Goal: Task Accomplishment & Management: Use online tool/utility

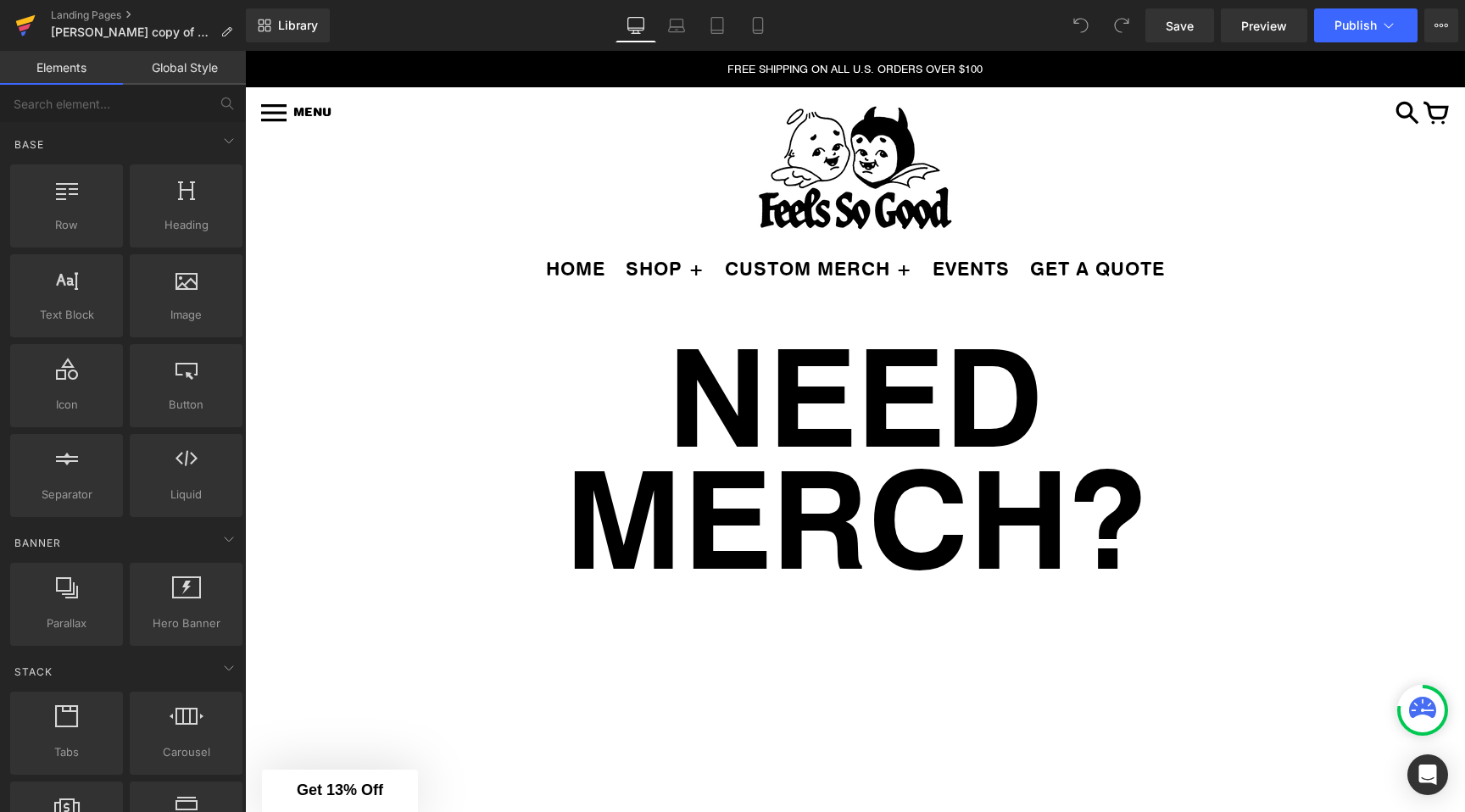
click at [28, 24] on icon at bounding box center [26, 25] width 21 height 42
click at [1382, 22] on icon at bounding box center [1389, 26] width 17 height 17
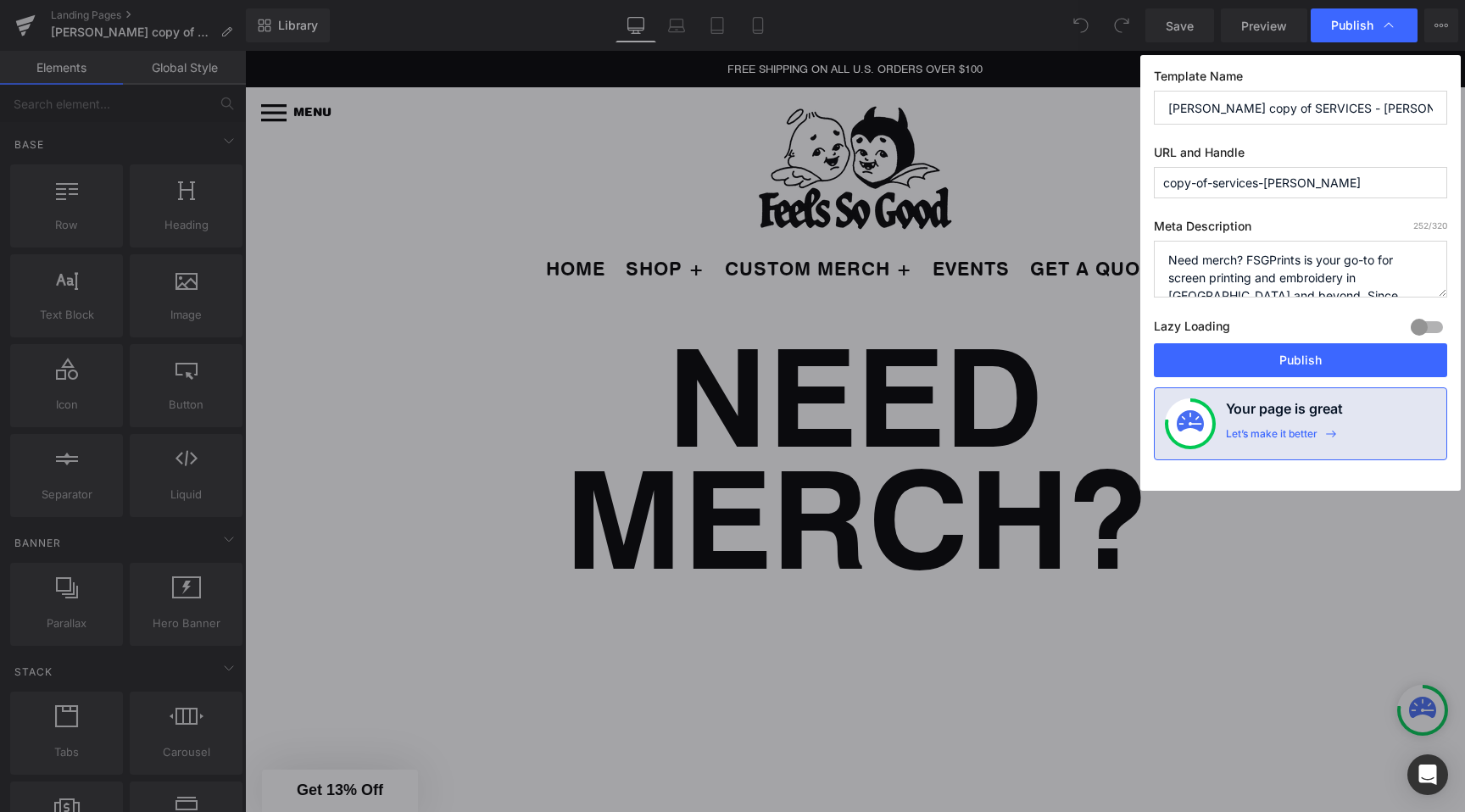
click at [1263, 180] on input "copy-of-services-weems" at bounding box center [1301, 183] width 294 height 31
click at [1298, 182] on input "copy-of-services-weems" at bounding box center [1301, 183] width 294 height 31
paste input "service"
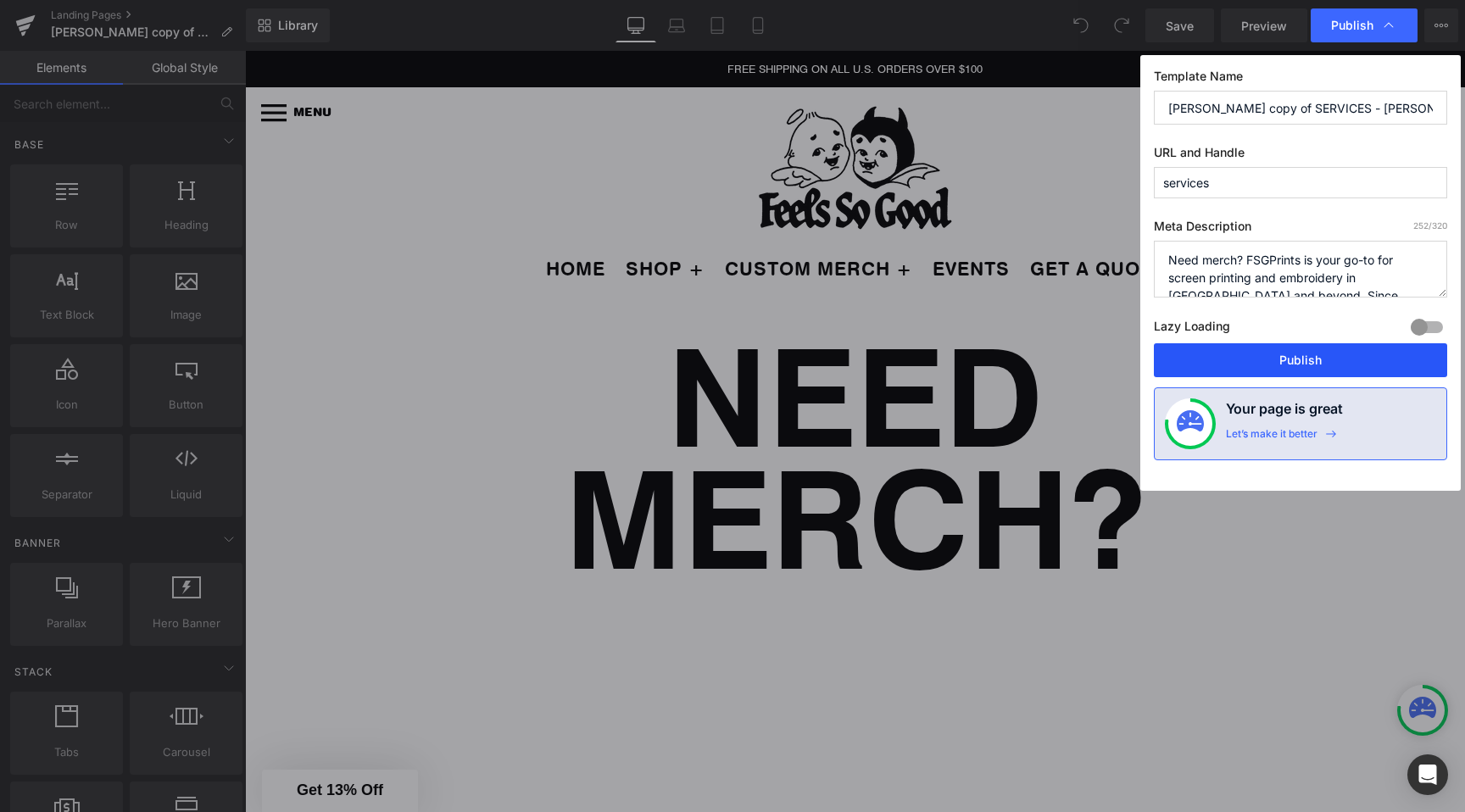
type input "services"
click at [1268, 358] on button "Publish" at bounding box center [1301, 360] width 294 height 34
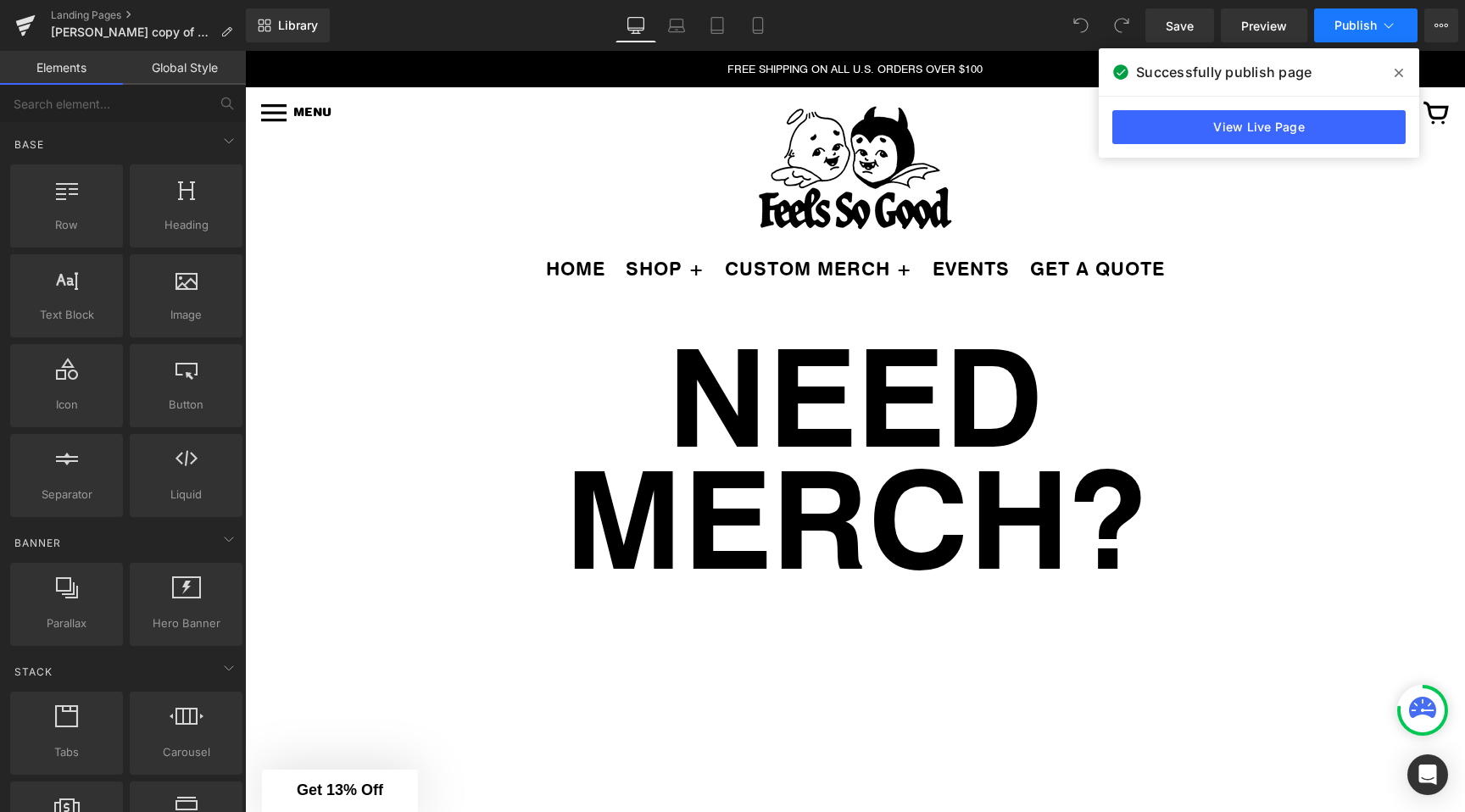
click at [1408, 41] on button "Publish" at bounding box center [1367, 25] width 104 height 34
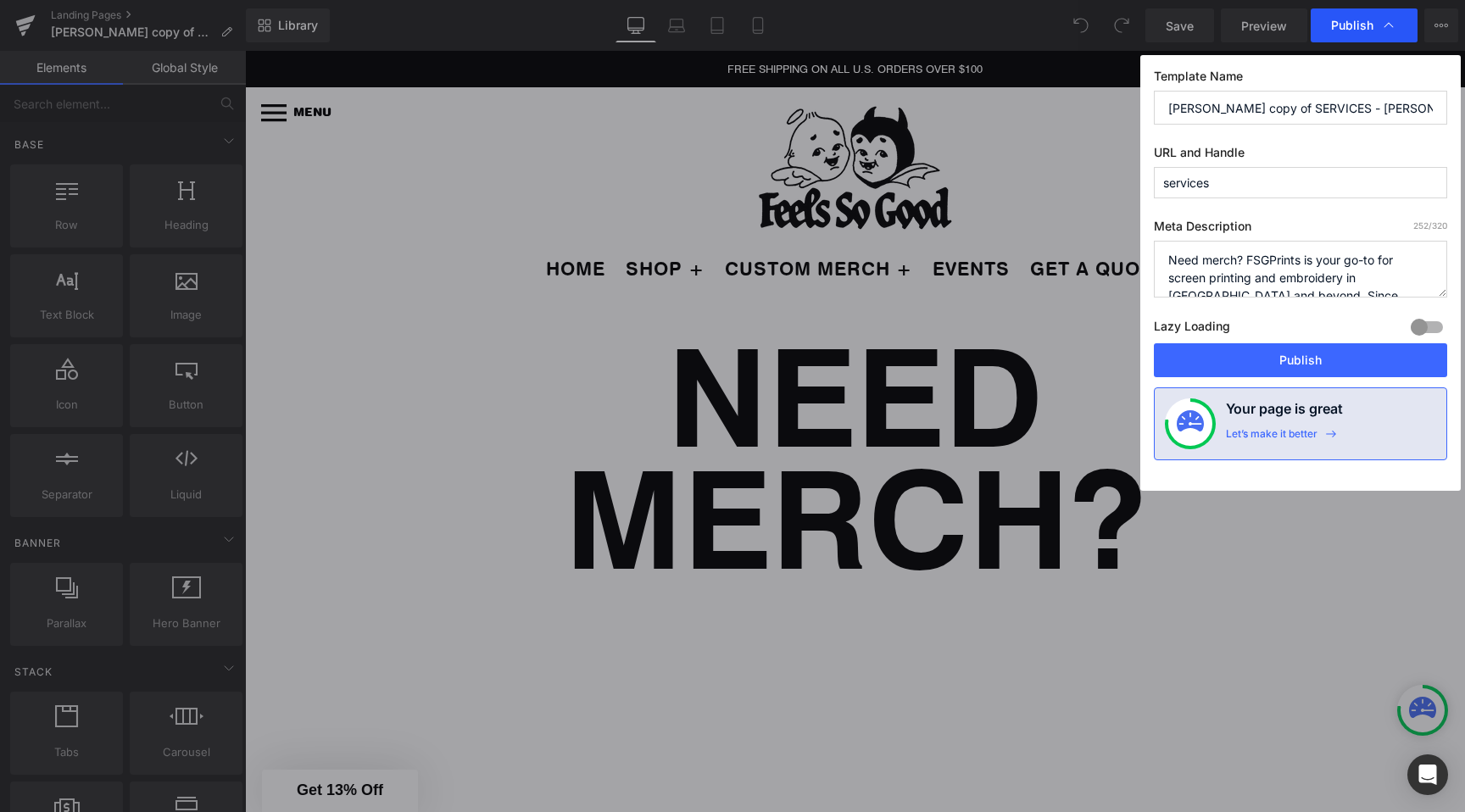
click at [1403, 31] on div "Publish" at bounding box center [1365, 25] width 107 height 34
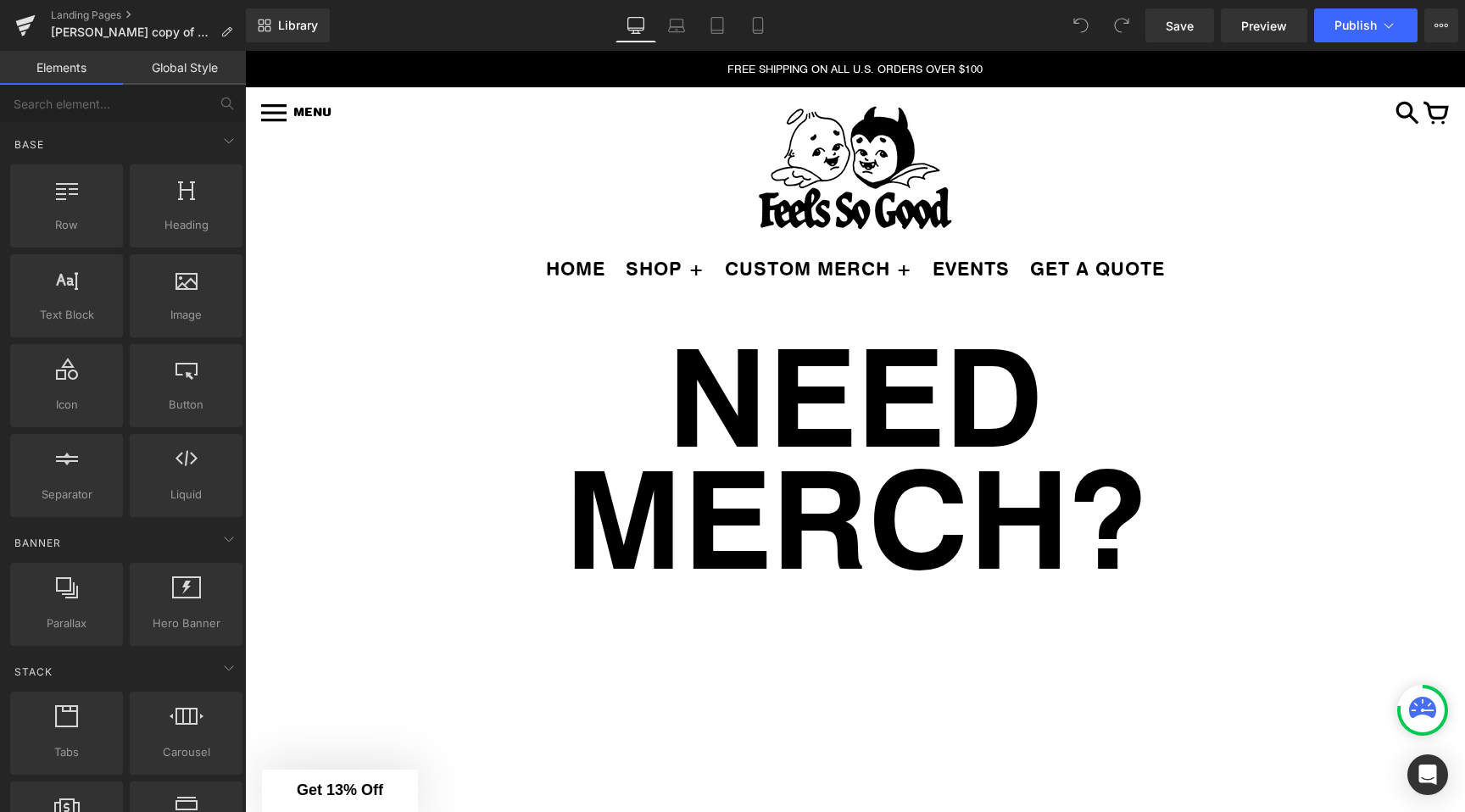
click at [1403, 31] on button "Publish" at bounding box center [1367, 25] width 104 height 34
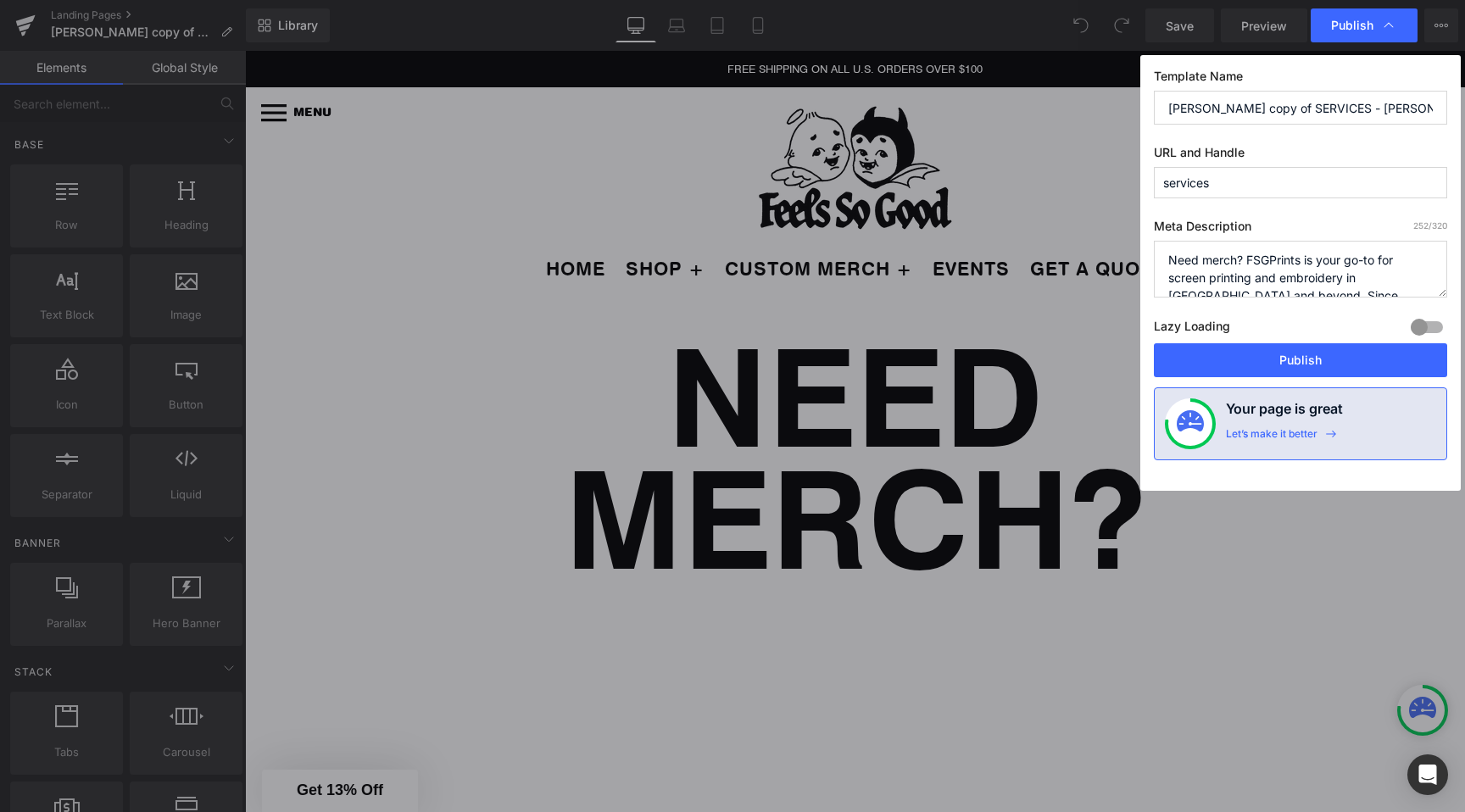
click at [1227, 110] on input "[PERSON_NAME] copy of SERVICES - [PERSON_NAME]" at bounding box center [1301, 107] width 294 height 34
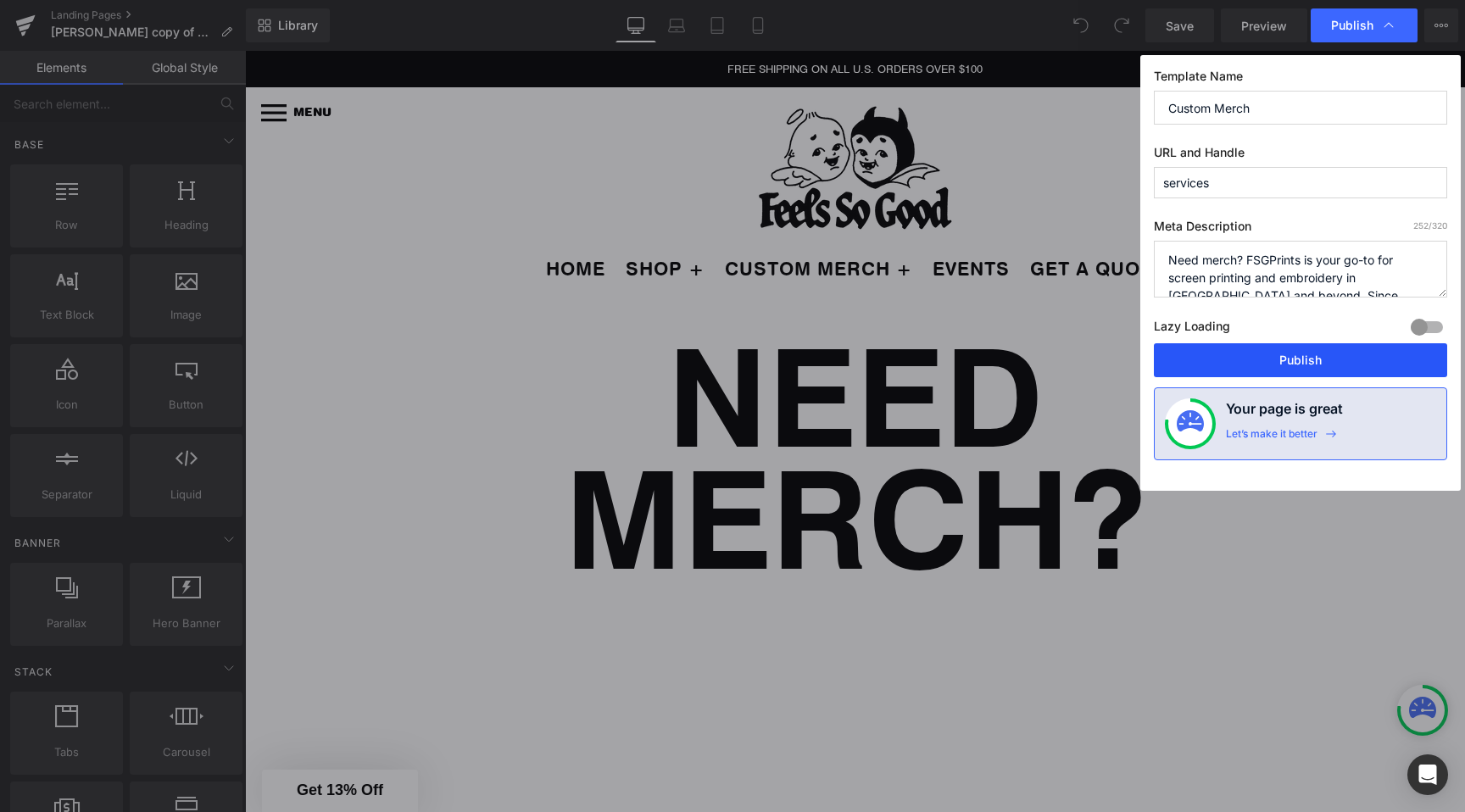
type input "Custom Merch"
click at [1300, 353] on button "Publish" at bounding box center [1301, 360] width 294 height 34
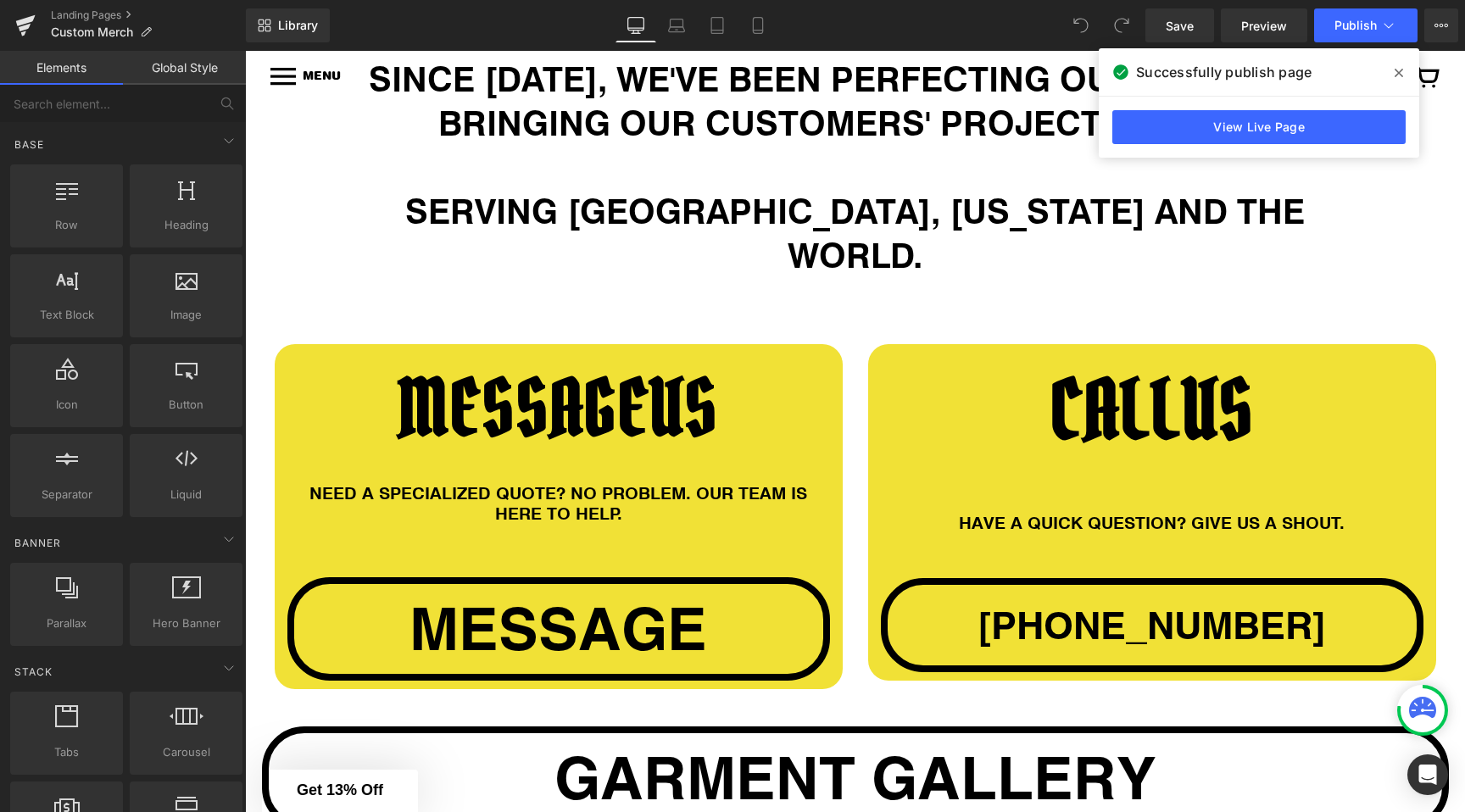
scroll to position [1454, 0]
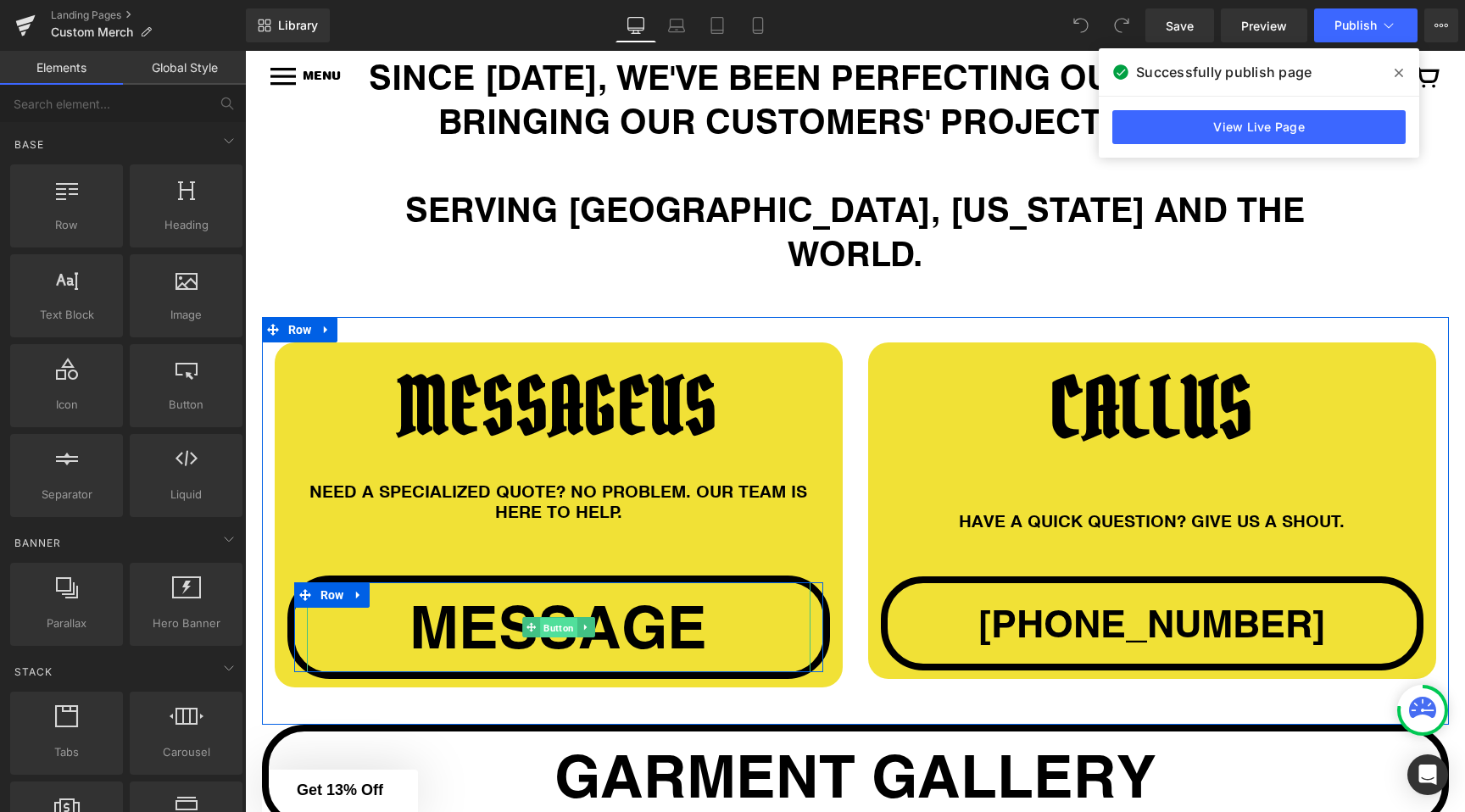
click at [555, 618] on span "Button" at bounding box center [559, 628] width 37 height 21
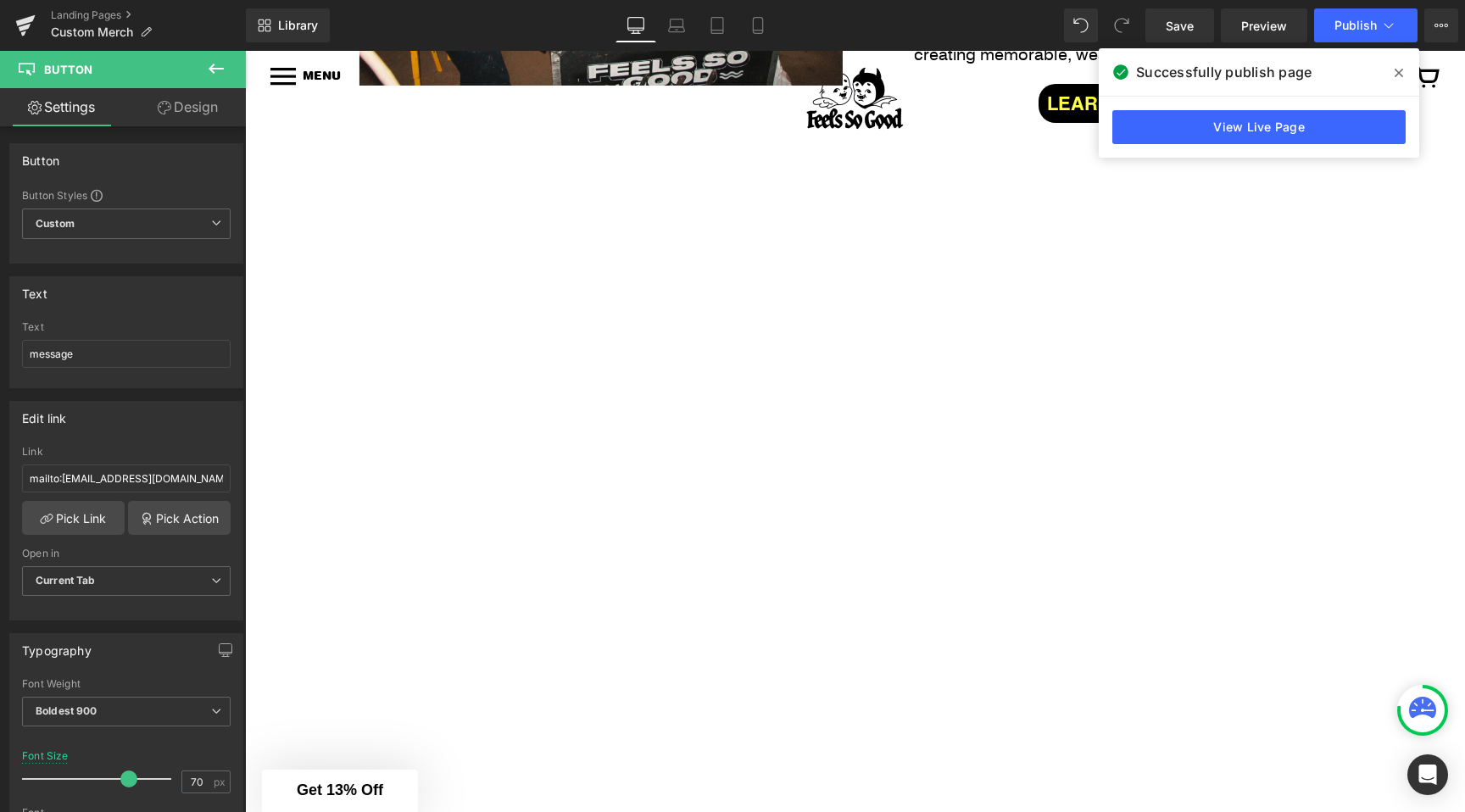
scroll to position [4867, 0]
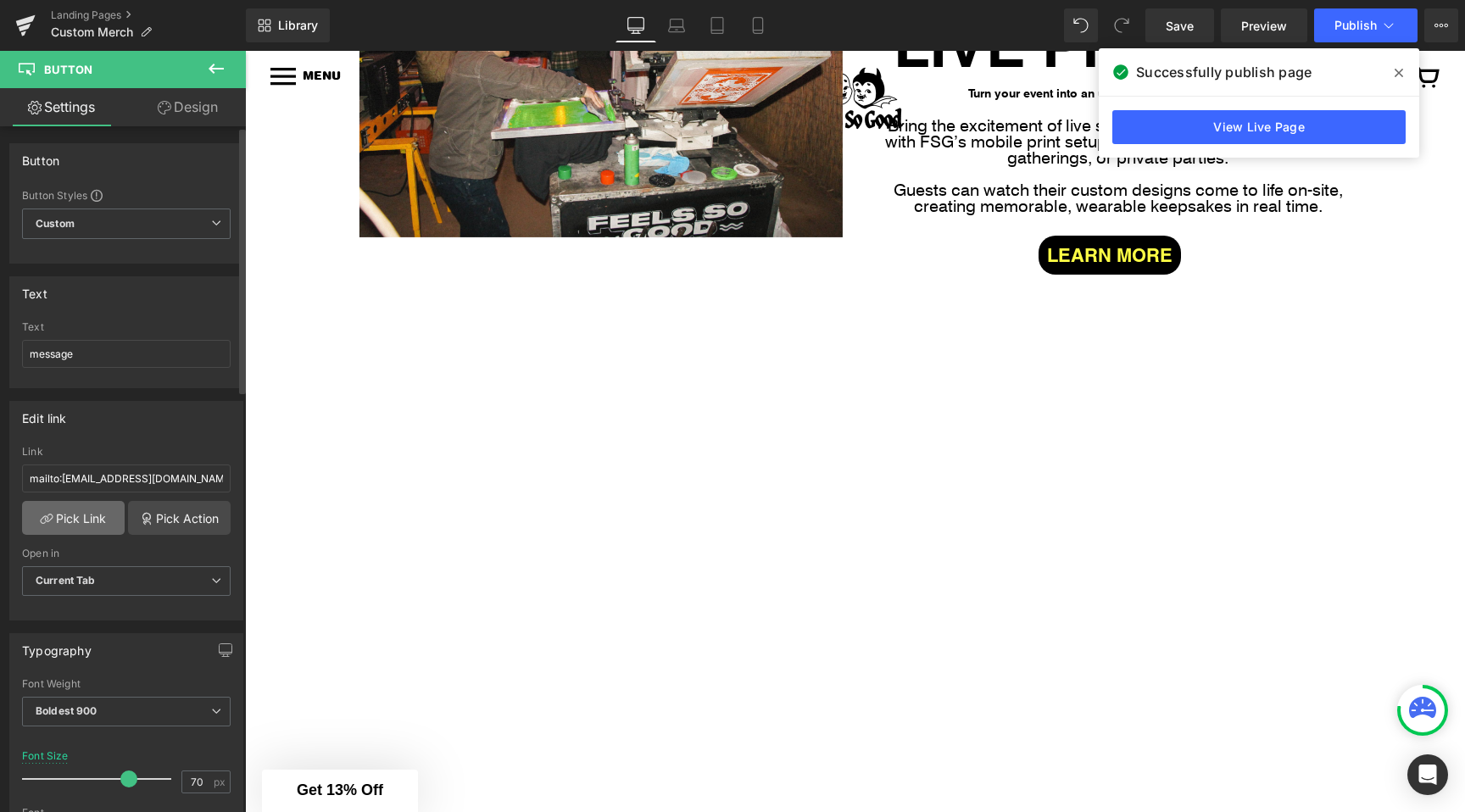
click at [73, 519] on link "Pick Link" at bounding box center [73, 518] width 103 height 34
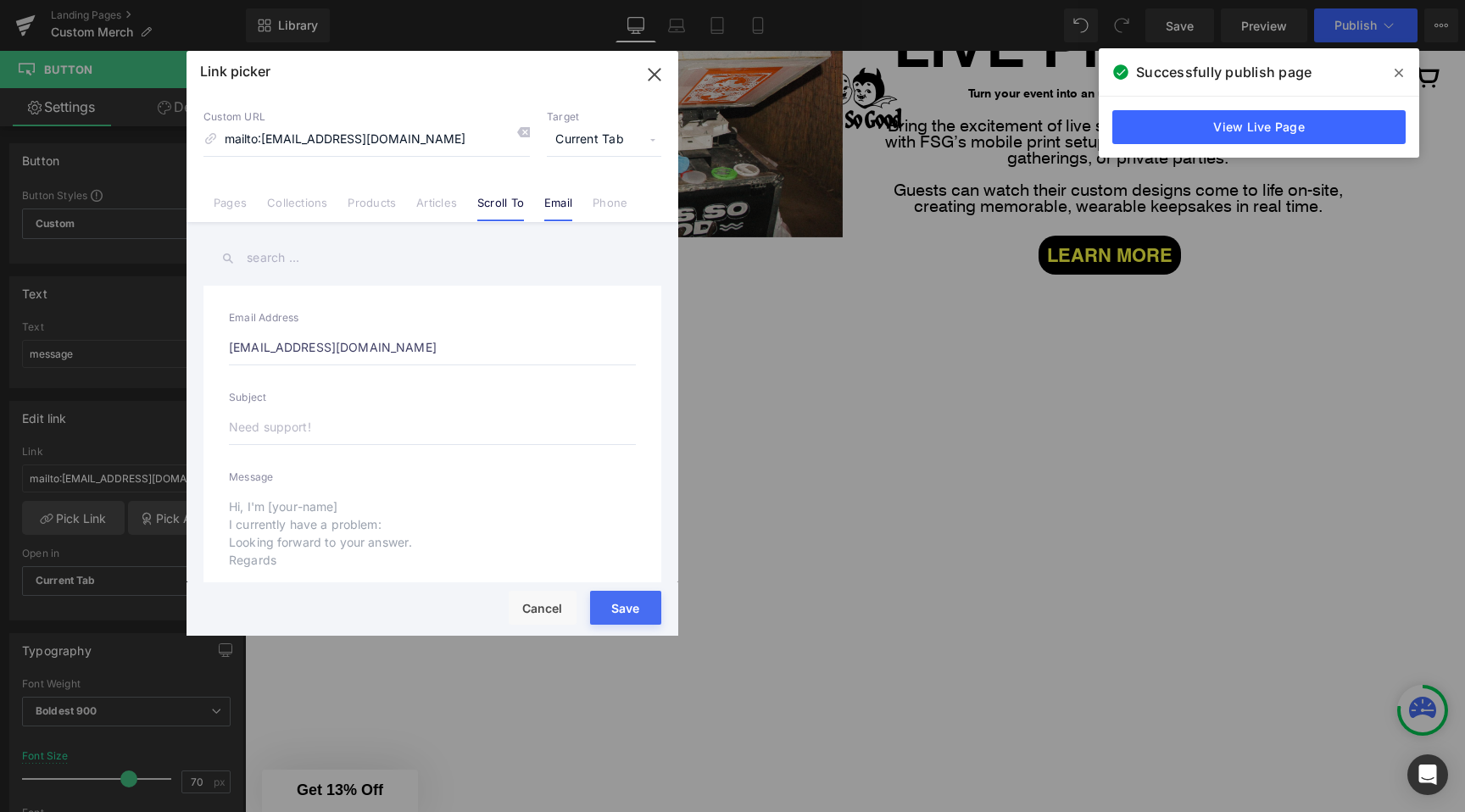
click at [502, 211] on link "Scroll To" at bounding box center [501, 208] width 47 height 25
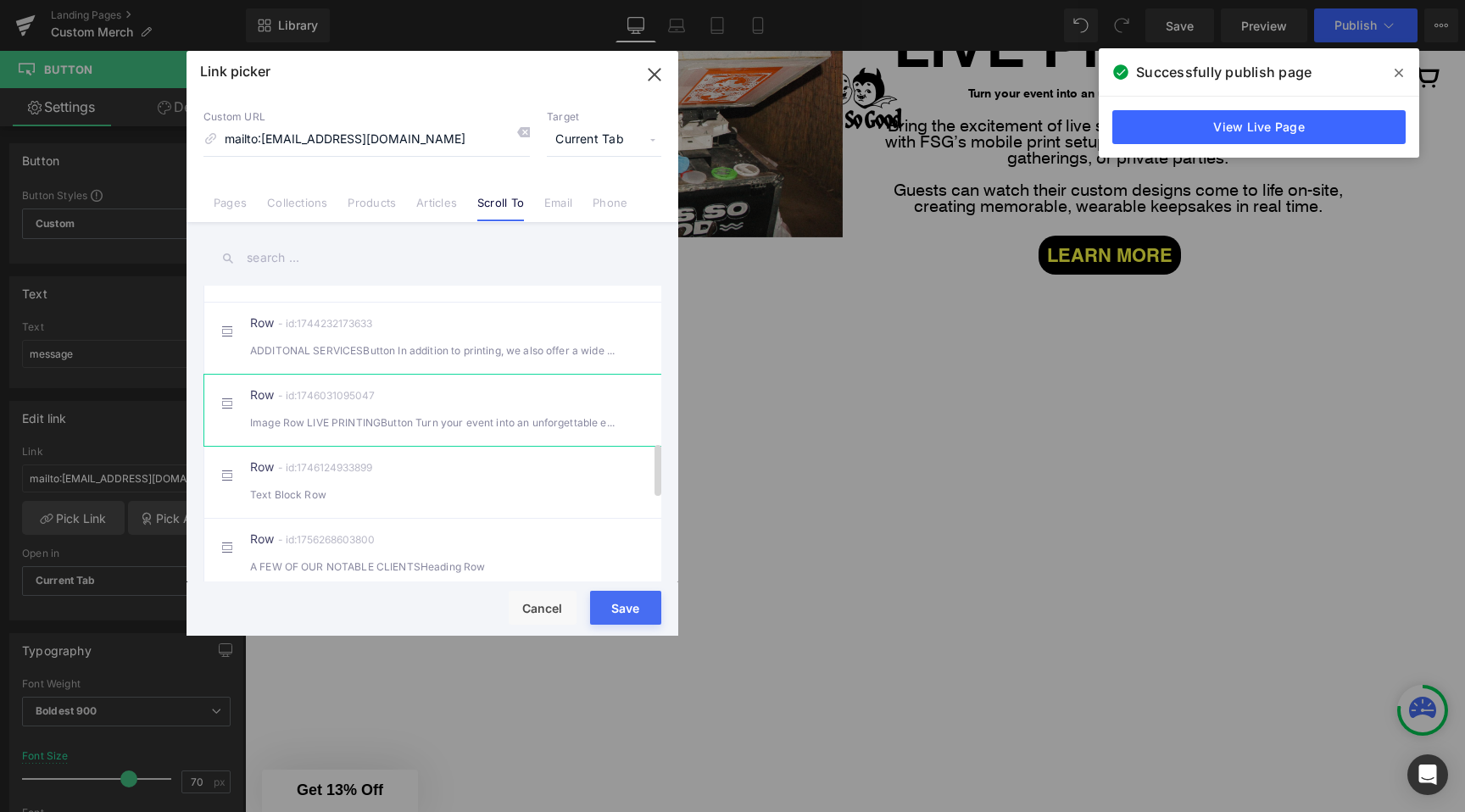
scroll to position [911, 0]
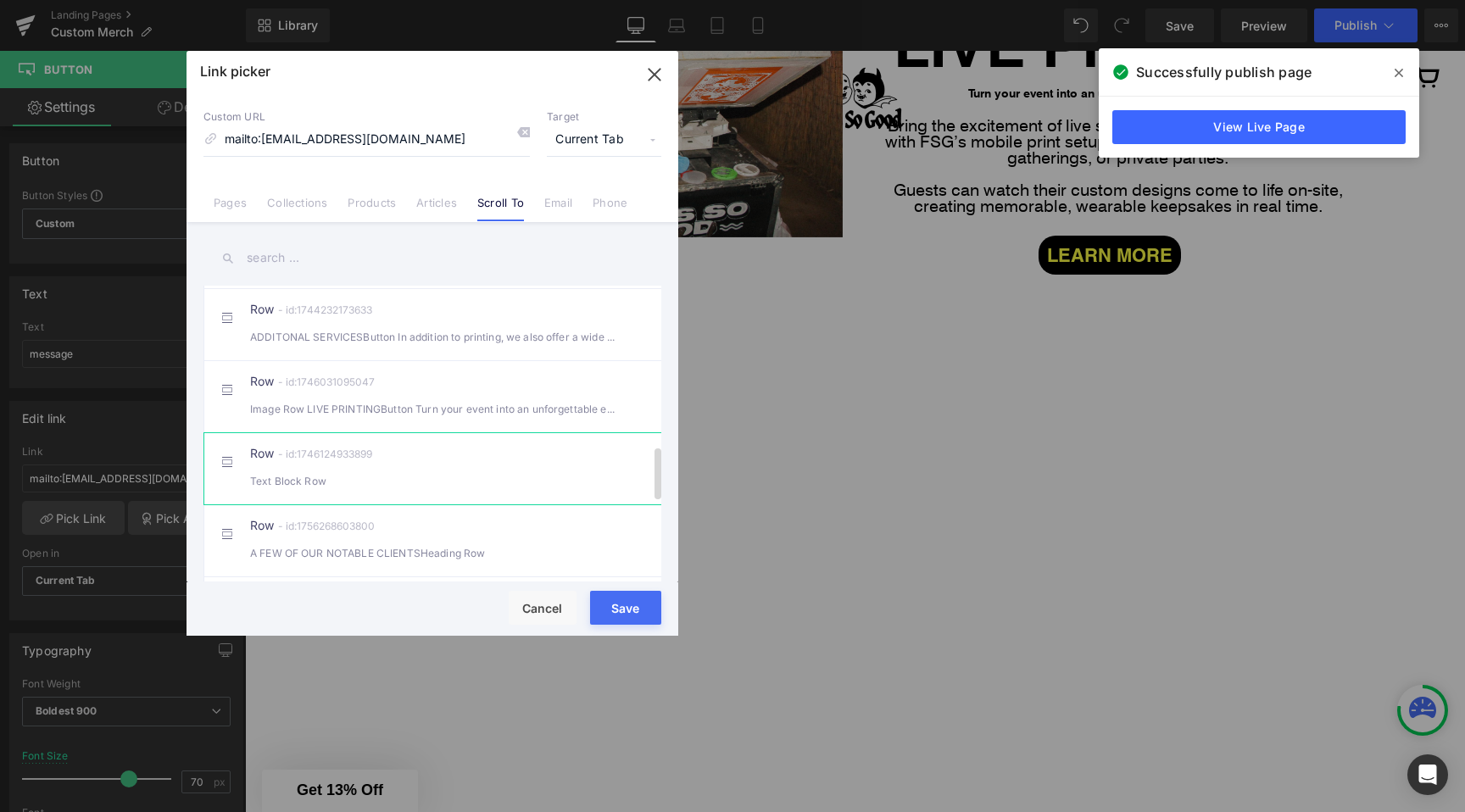
click at [489, 488] on div "Row - id:1746124933899 Text Block Row" at bounding box center [458, 469] width 416 height 42
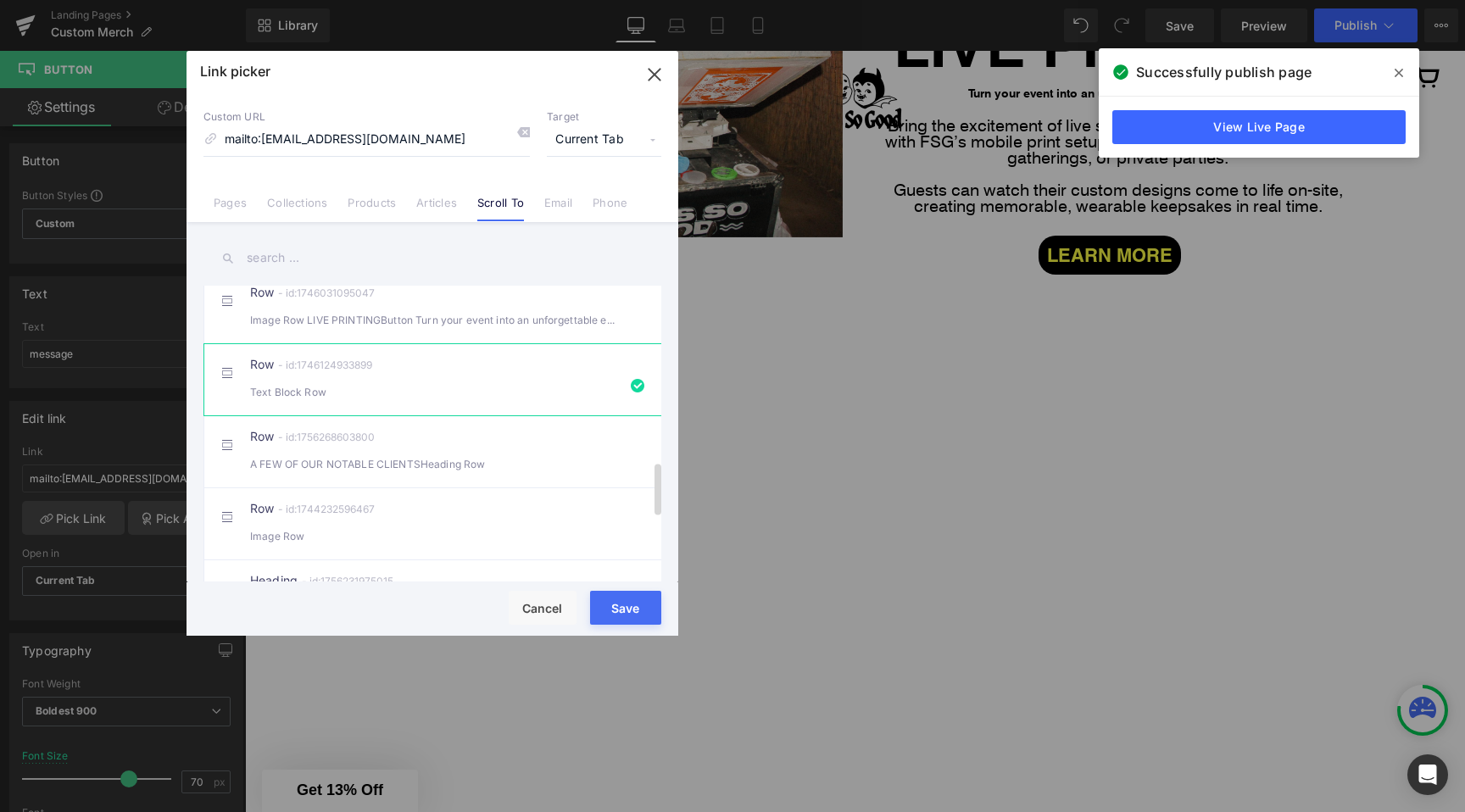
scroll to position [1001, 0]
click at [627, 611] on button "Save" at bounding box center [626, 607] width 72 height 34
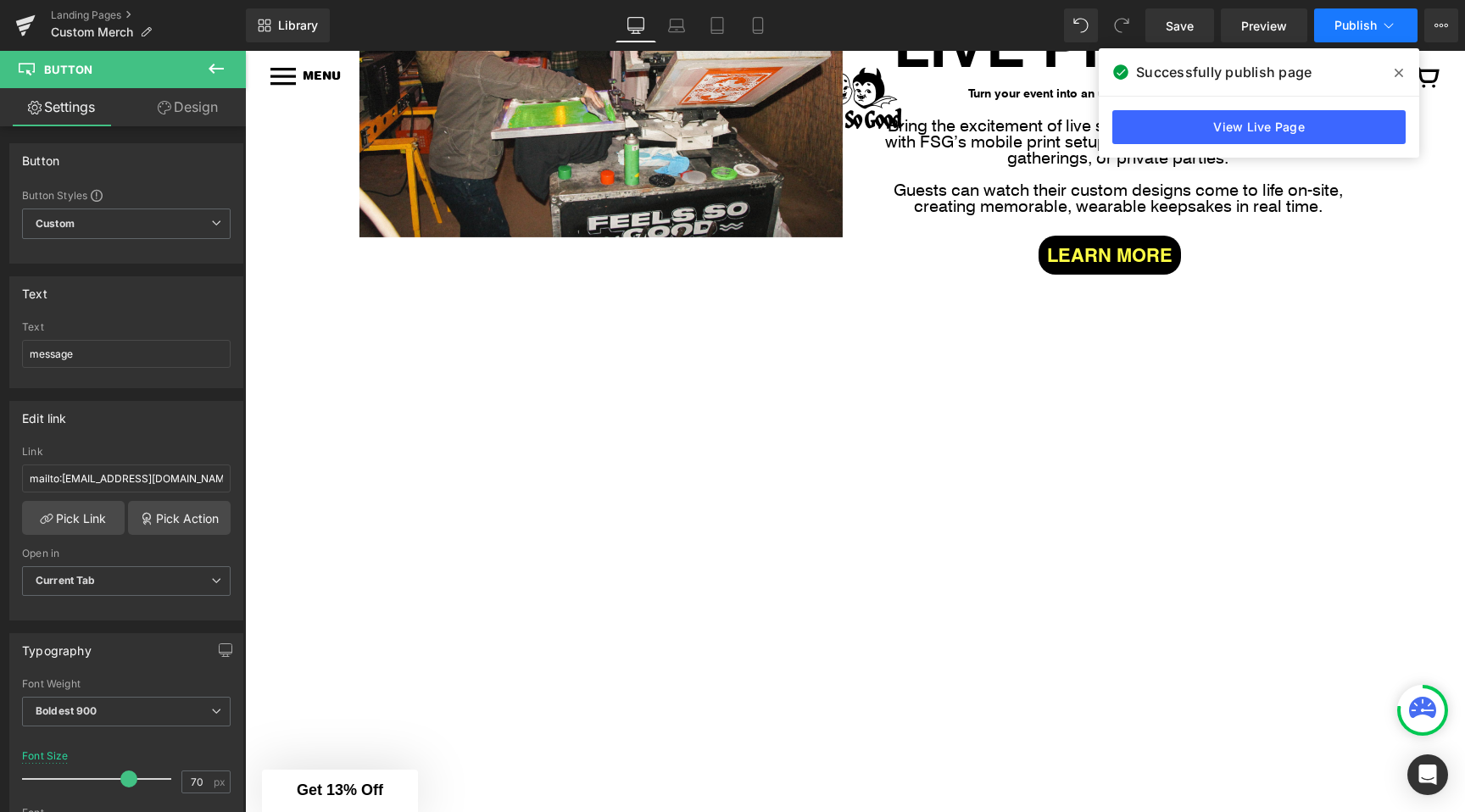
click at [1365, 31] on span "Publish" at bounding box center [1355, 26] width 42 height 14
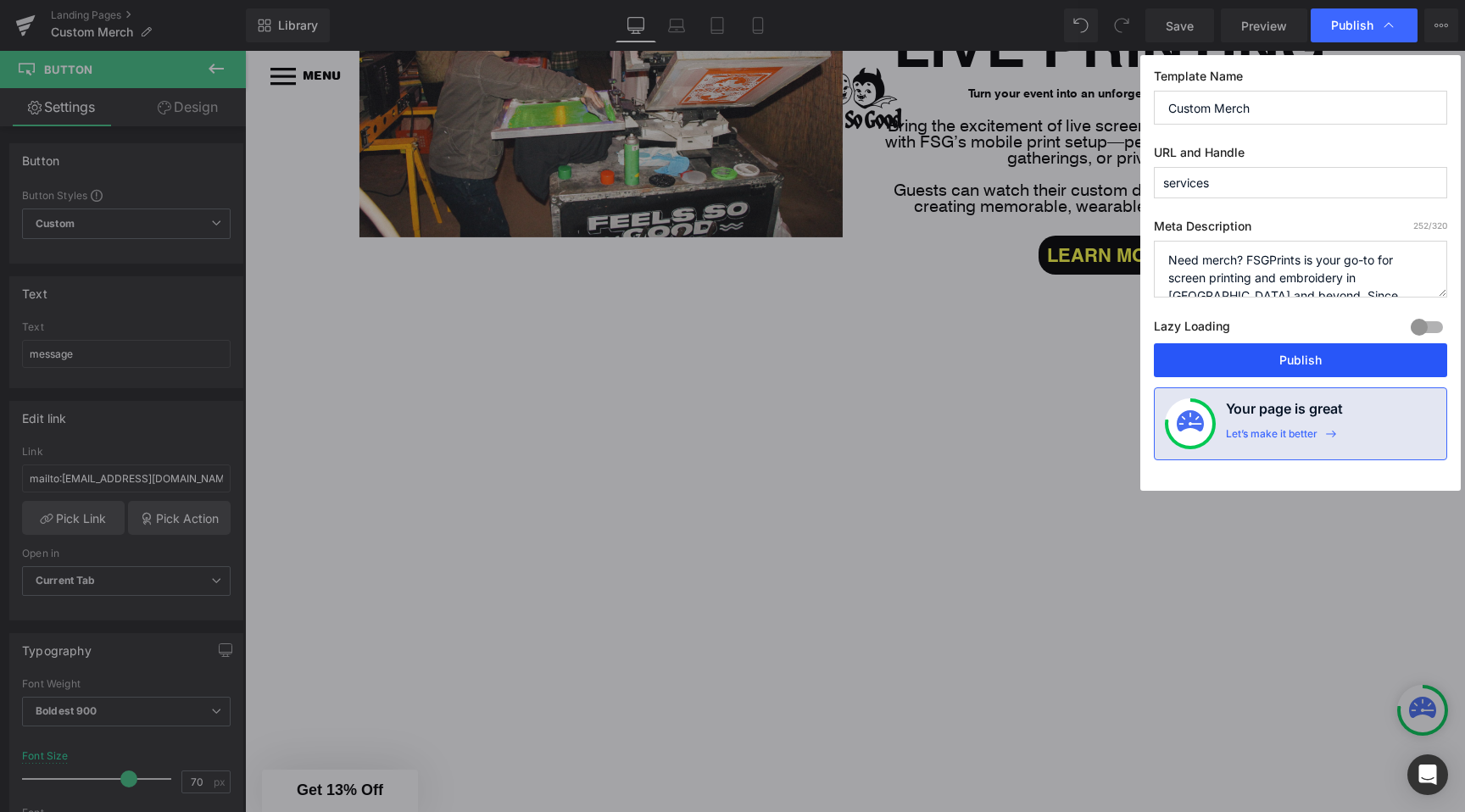
click at [1253, 351] on button "Publish" at bounding box center [1301, 360] width 294 height 34
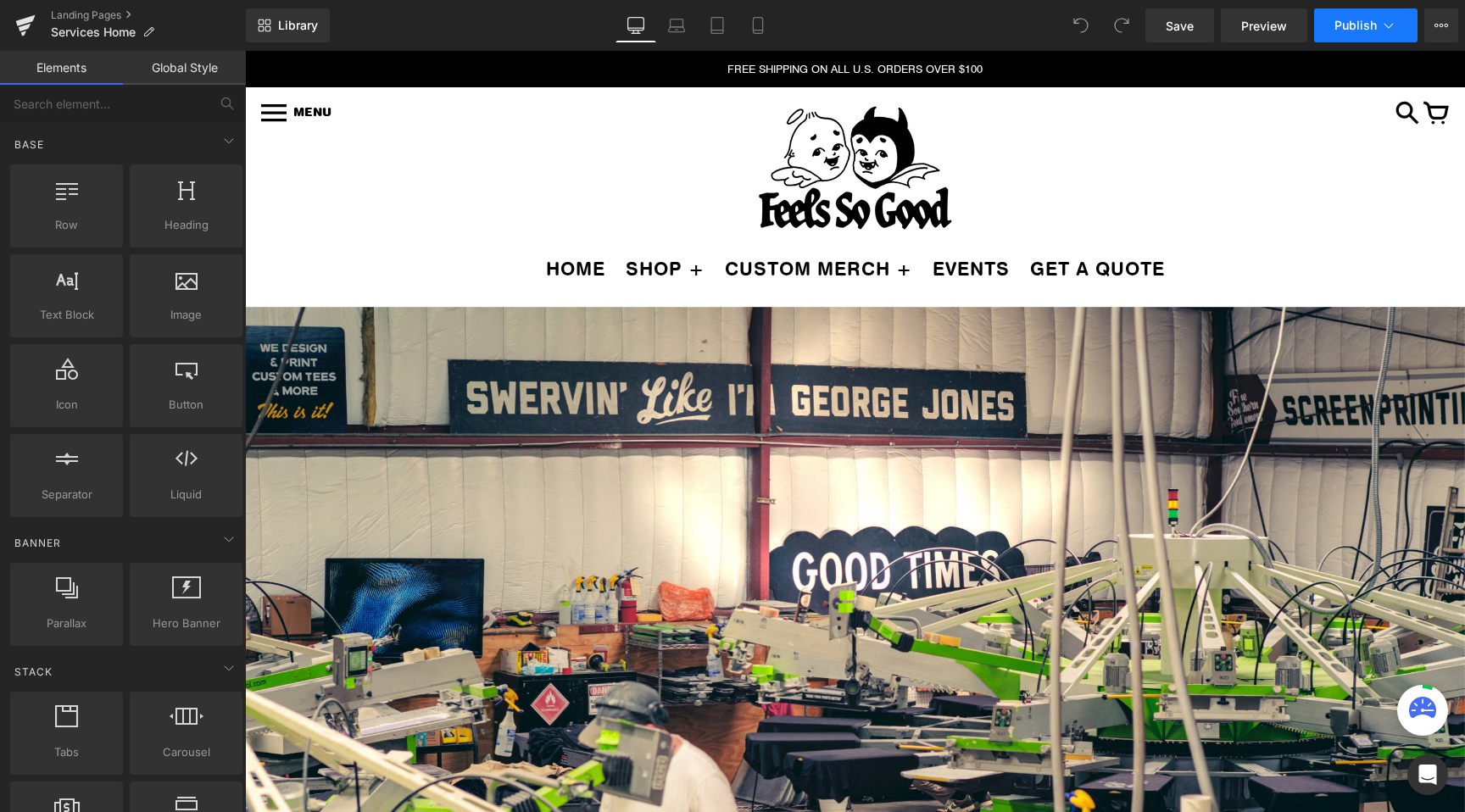
click at [1402, 21] on button "Publish" at bounding box center [1367, 25] width 104 height 34
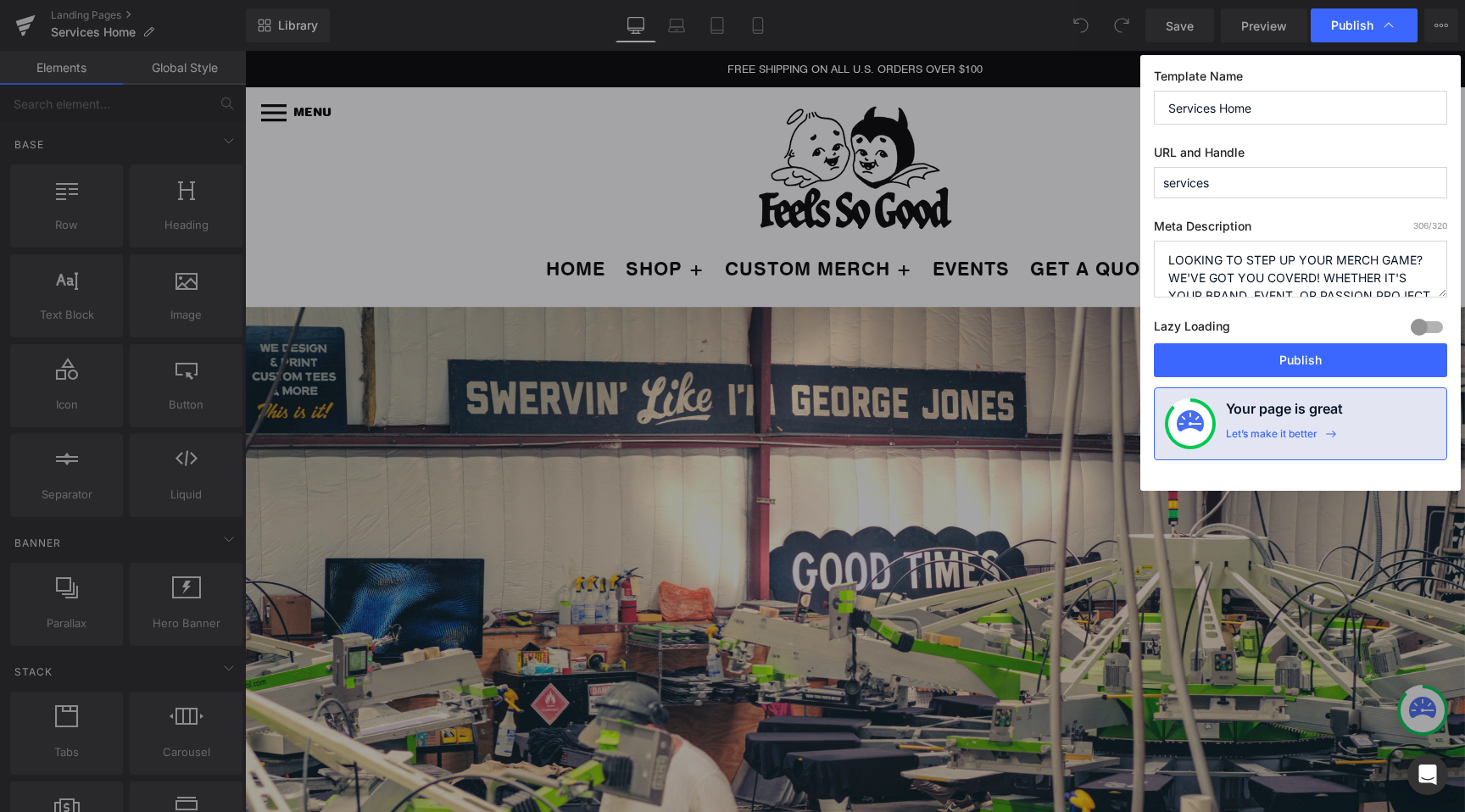
click at [1267, 182] on input "services" at bounding box center [1301, 183] width 294 height 31
click at [1230, 185] on input "services" at bounding box center [1301, 183] width 294 height 31
type input "services-old"
click at [1284, 354] on button "Publish" at bounding box center [1301, 360] width 294 height 34
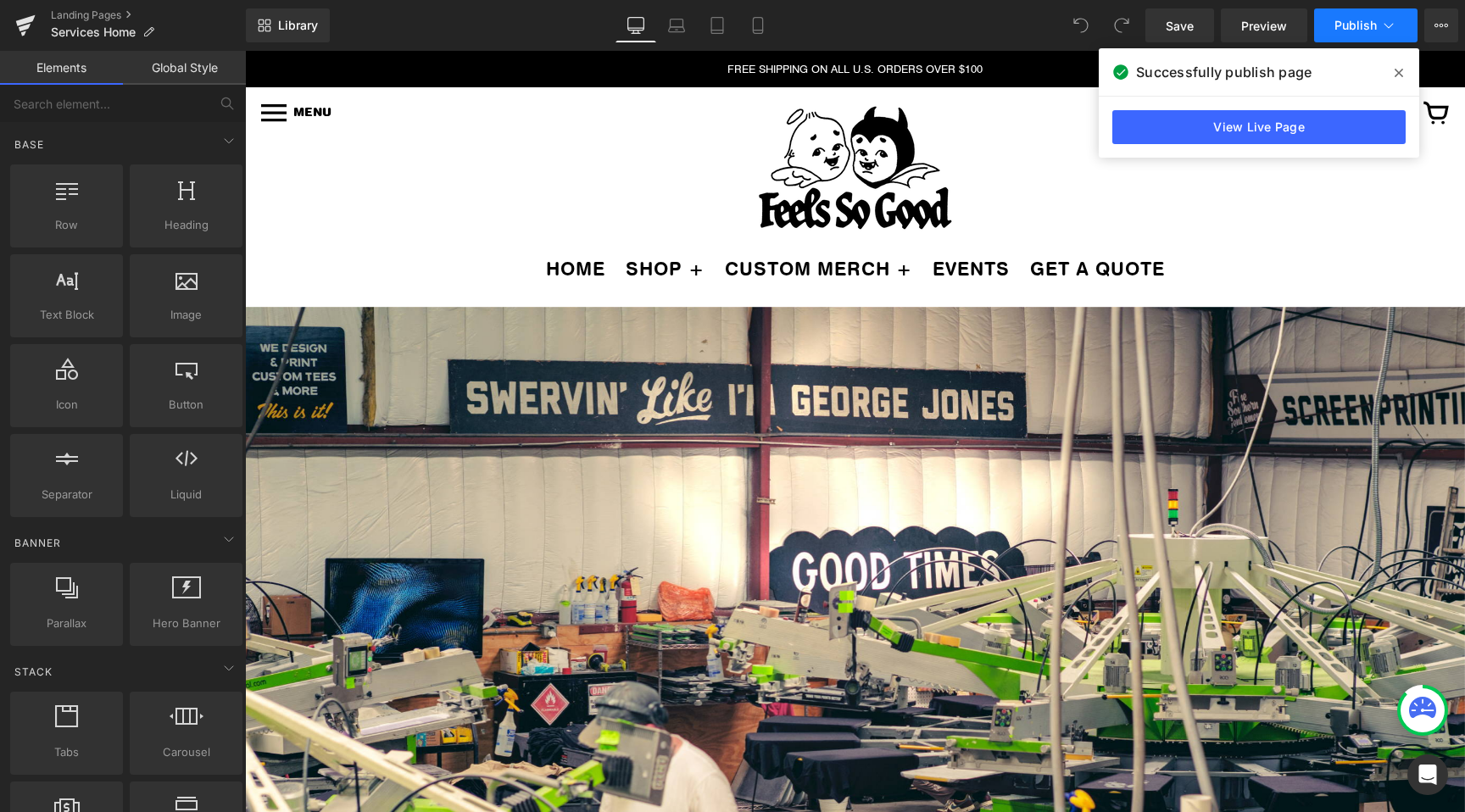
click at [1365, 28] on span "Publish" at bounding box center [1355, 26] width 42 height 14
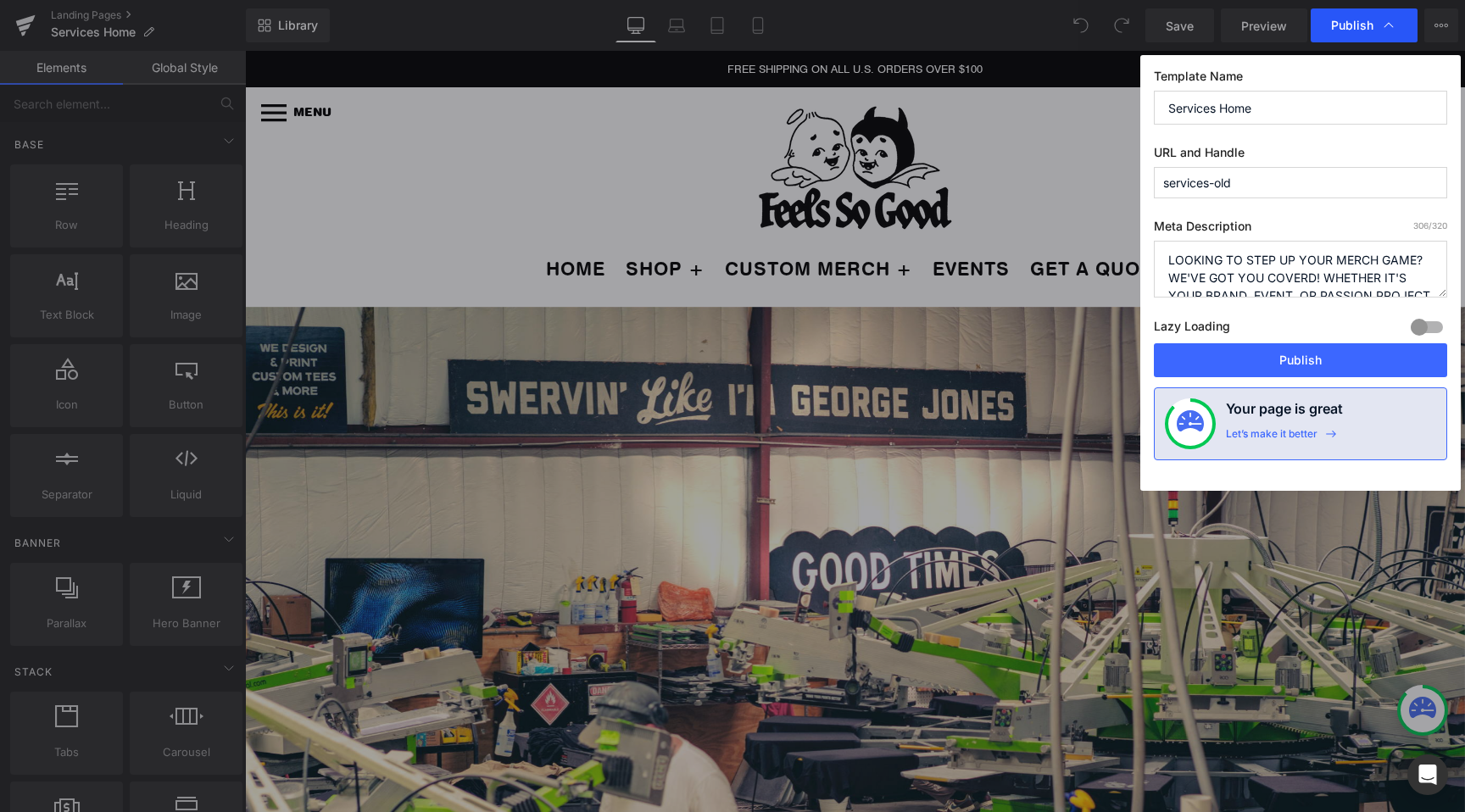
click at [1365, 28] on span "Publish" at bounding box center [1352, 26] width 42 height 16
